Goal: Task Accomplishment & Management: Use online tool/utility

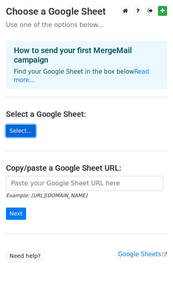
click at [15, 125] on link "Select..." at bounding box center [21, 131] width 30 height 12
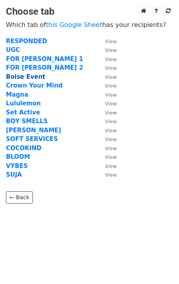
click at [31, 75] on strong "Boise Event" at bounding box center [25, 76] width 39 height 7
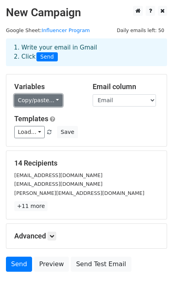
click at [52, 104] on link "Copy/paste..." at bounding box center [38, 100] width 48 height 12
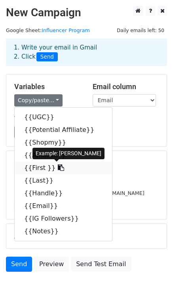
click at [40, 167] on link "{{First }}" at bounding box center [64, 168] width 98 height 13
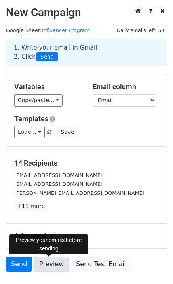
click at [59, 261] on link "Preview" at bounding box center [51, 264] width 35 height 15
click at [46, 263] on link "Preview" at bounding box center [51, 264] width 35 height 15
click at [47, 266] on link "Preview" at bounding box center [51, 264] width 35 height 15
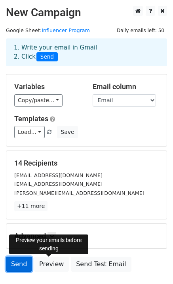
click at [20, 264] on link "Send" at bounding box center [19, 264] width 26 height 15
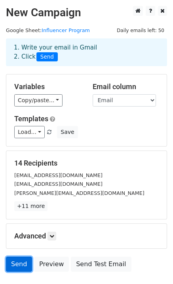
click at [18, 260] on link "Send" at bounding box center [19, 264] width 26 height 15
click at [117, 196] on div "[PERSON_NAME][EMAIL_ADDRESS][DOMAIN_NAME]" at bounding box center [86, 193] width 157 height 9
click at [126, 146] on div "Variables Copy/paste... {{UGC}} {{Potential Affiliate}} {{Shopmy}} {{Amazon}} {…" at bounding box center [86, 111] width 161 height 72
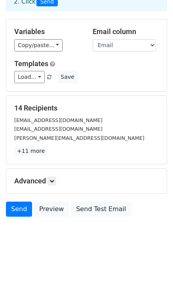
scroll to position [56, 0]
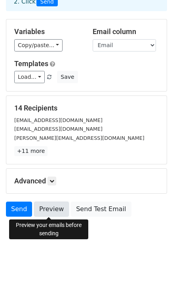
click at [54, 206] on link "Preview" at bounding box center [51, 209] width 35 height 15
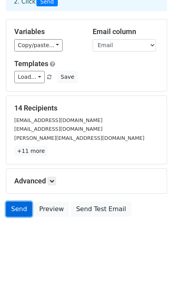
click at [19, 210] on link "Send" at bounding box center [19, 209] width 26 height 15
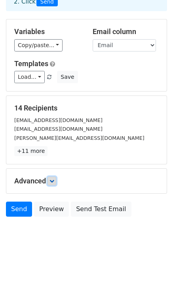
click at [52, 179] on icon at bounding box center [52, 181] width 5 height 5
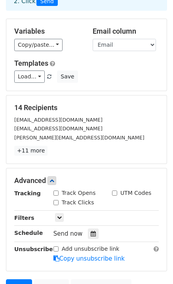
click at [57, 194] on input "Track Opens" at bounding box center [56, 193] width 5 height 5
checkbox input "true"
click at [56, 201] on input "Track Clicks" at bounding box center [56, 202] width 5 height 5
checkbox input "true"
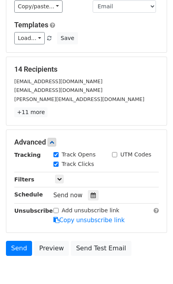
scroll to position [94, 0]
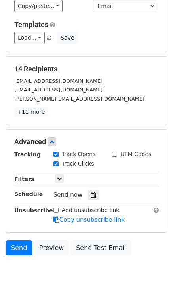
click at [125, 94] on div "[EMAIL_ADDRESS][DOMAIN_NAME]" at bounding box center [86, 89] width 157 height 9
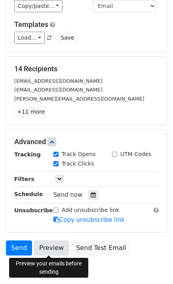
click at [56, 245] on link "Preview" at bounding box center [51, 248] width 35 height 15
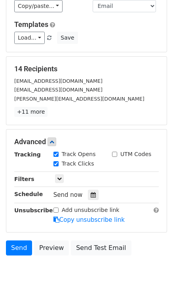
click at [136, 111] on p "+11 more" at bounding box center [86, 112] width 145 height 10
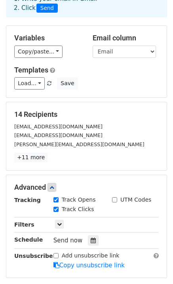
scroll to position [133, 0]
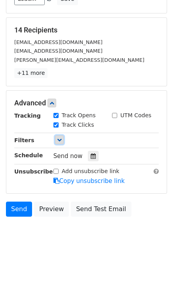
click at [56, 139] on link at bounding box center [59, 140] width 9 height 9
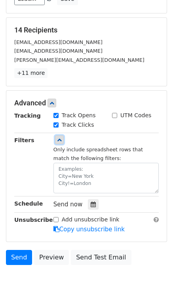
click at [56, 139] on link at bounding box center [59, 140] width 9 height 9
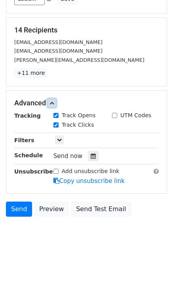
click at [54, 102] on icon at bounding box center [52, 103] width 5 height 5
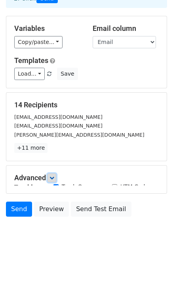
scroll to position [56, 0]
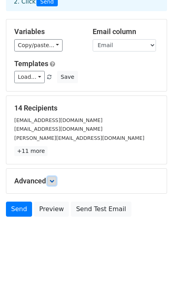
click at [51, 180] on icon at bounding box center [52, 181] width 5 height 5
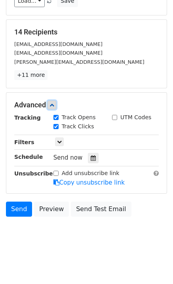
scroll to position [133, 0]
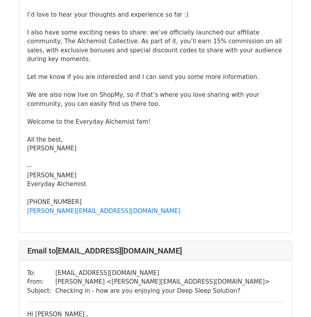
scroll to position [1332, 0]
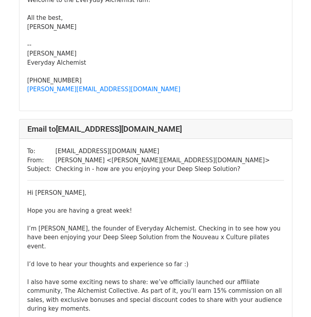
scroll to position [2535, 0]
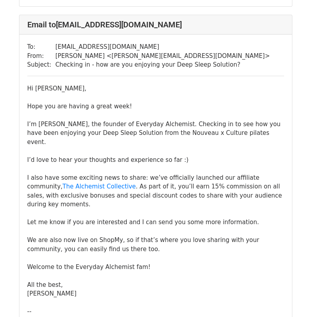
scroll to position [421, 0]
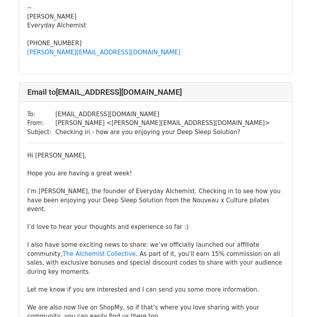
scroll to position [1487, 0]
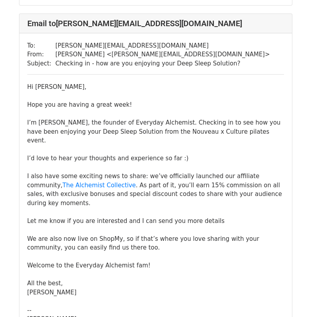
scroll to position [881, 0]
